Goal: Information Seeking & Learning: Learn about a topic

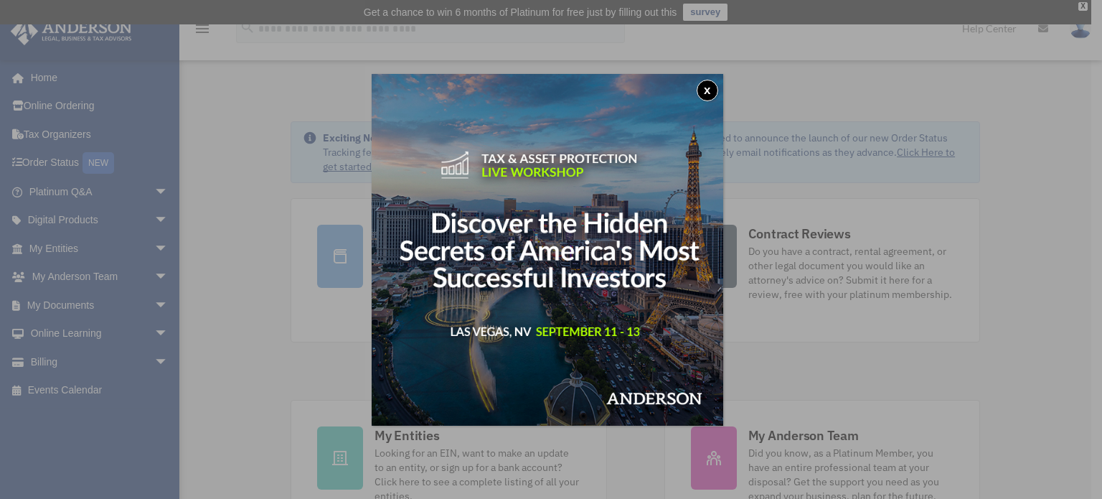
click at [713, 89] on button "x" at bounding box center [708, 91] width 22 height 22
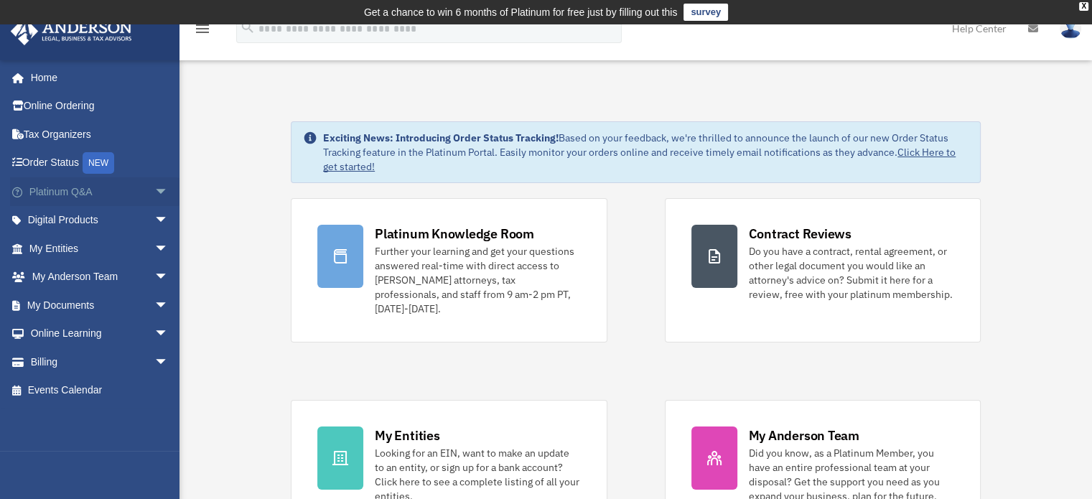
click at [94, 190] on link "Platinum Q&A arrow_drop_down" at bounding box center [100, 191] width 180 height 29
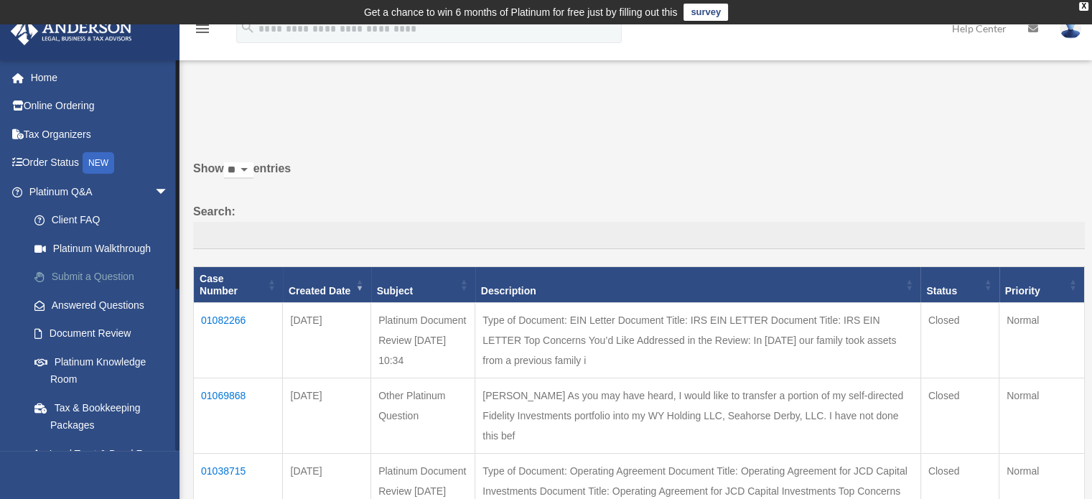
click at [89, 276] on link "Submit a Question" at bounding box center [105, 277] width 170 height 29
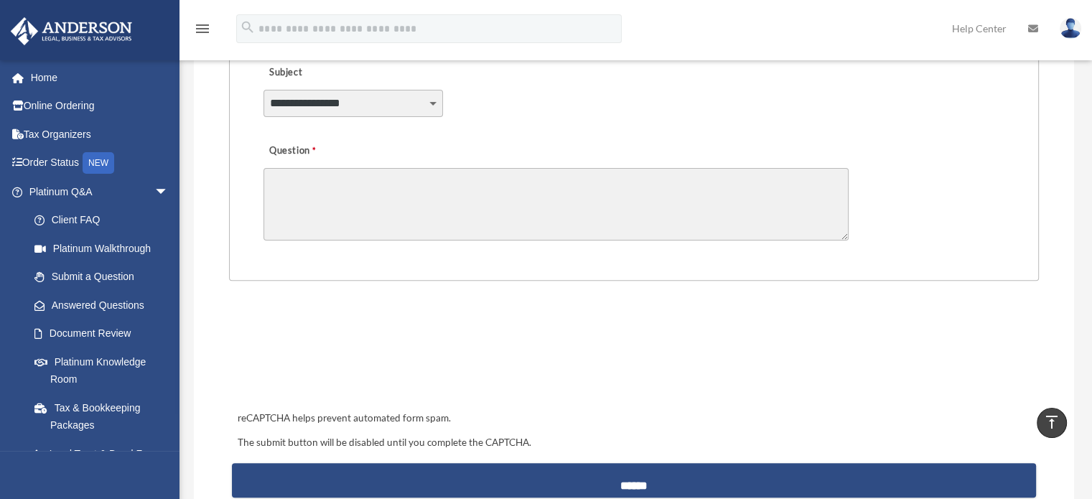
scroll to position [431, 0]
click at [122, 304] on link "Answered Questions" at bounding box center [105, 305] width 170 height 29
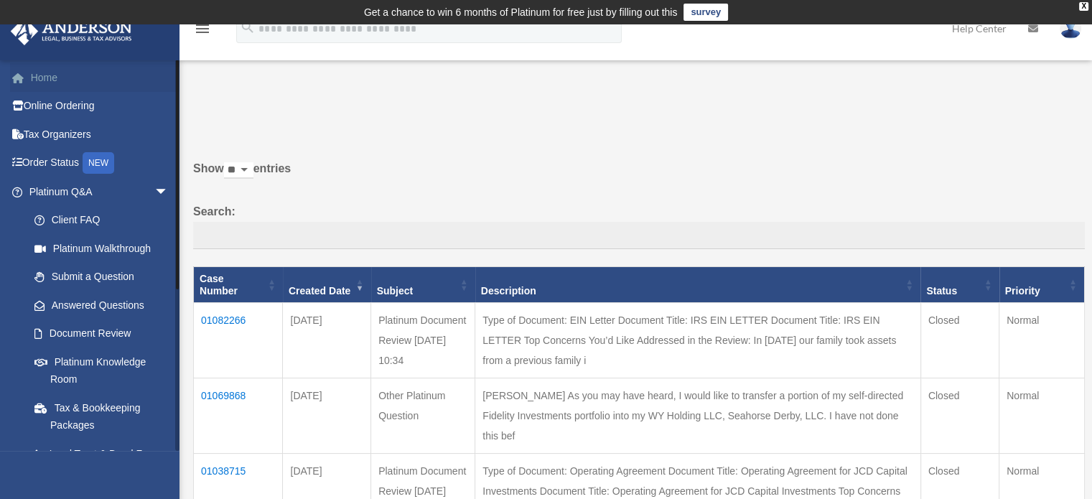
click at [62, 85] on link "Home" at bounding box center [100, 77] width 180 height 29
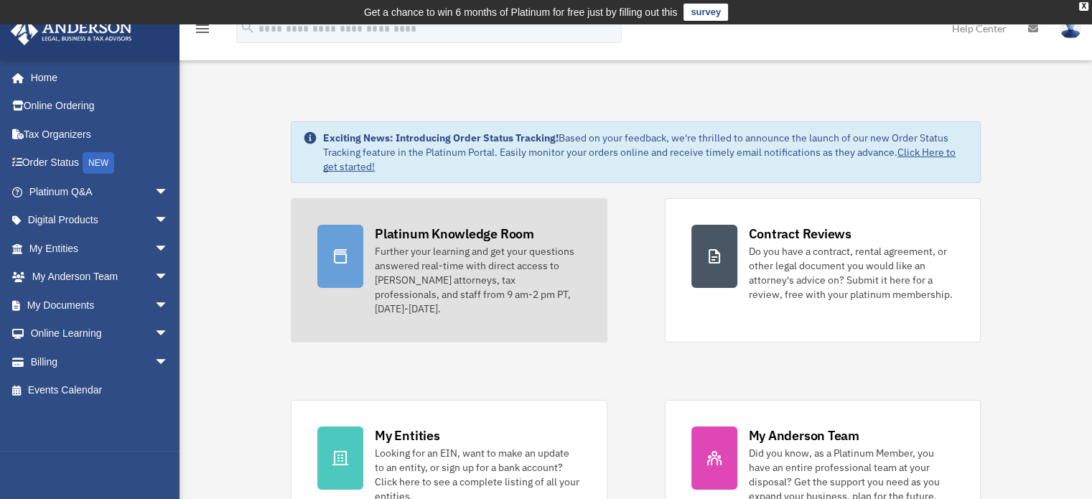
click at [388, 238] on div "Platinum Knowledge Room" at bounding box center [454, 234] width 159 height 18
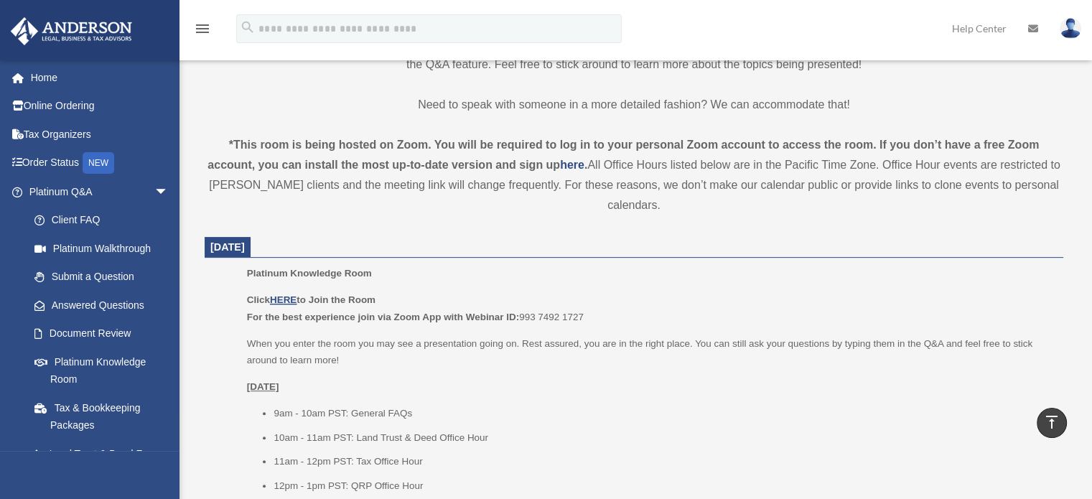
scroll to position [436, 0]
